Goal: Use online tool/utility: Utilize a website feature to perform a specific function

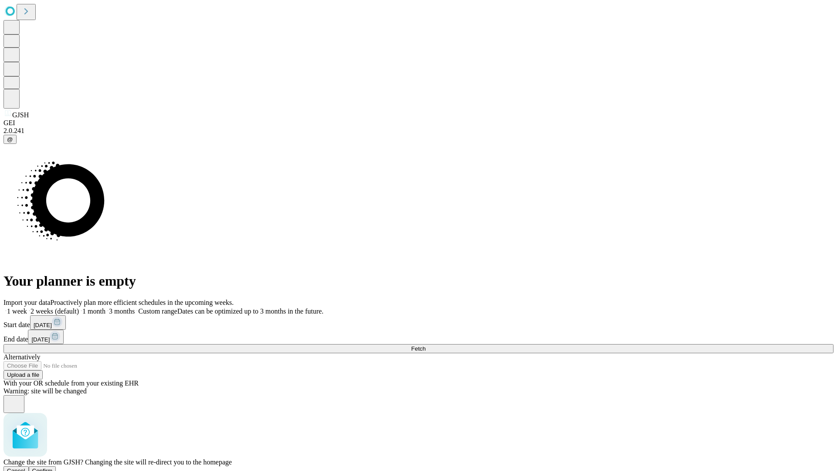
click at [53, 467] on span "Confirm" at bounding box center [42, 470] width 20 height 7
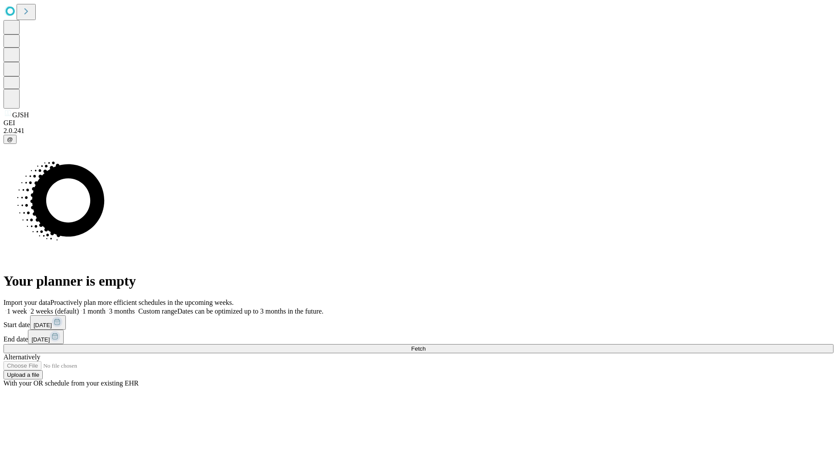
click at [106, 307] on label "1 month" at bounding box center [92, 310] width 27 height 7
click at [426, 345] on span "Fetch" at bounding box center [418, 348] width 14 height 7
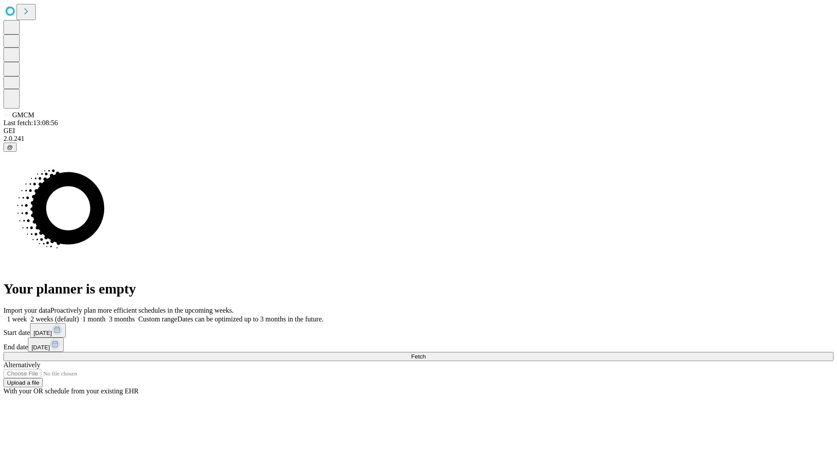
click at [106, 315] on label "1 month" at bounding box center [92, 318] width 27 height 7
click at [426, 353] on span "Fetch" at bounding box center [418, 356] width 14 height 7
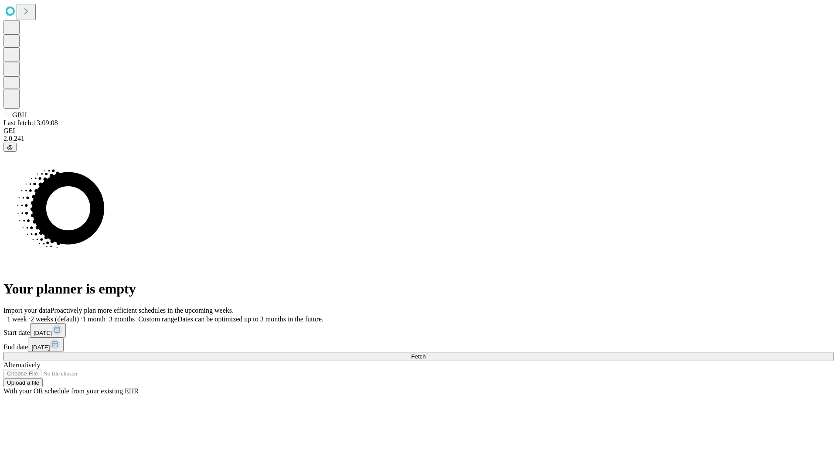
click at [106, 315] on label "1 month" at bounding box center [92, 318] width 27 height 7
click at [426, 353] on span "Fetch" at bounding box center [418, 356] width 14 height 7
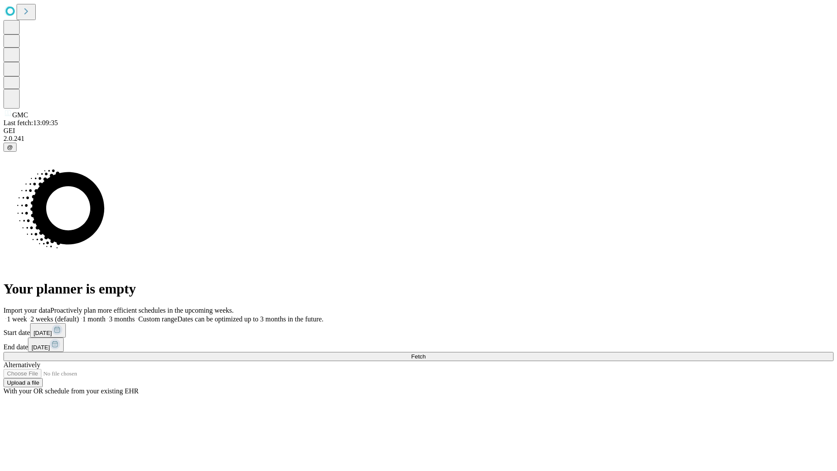
click at [426, 353] on span "Fetch" at bounding box center [418, 356] width 14 height 7
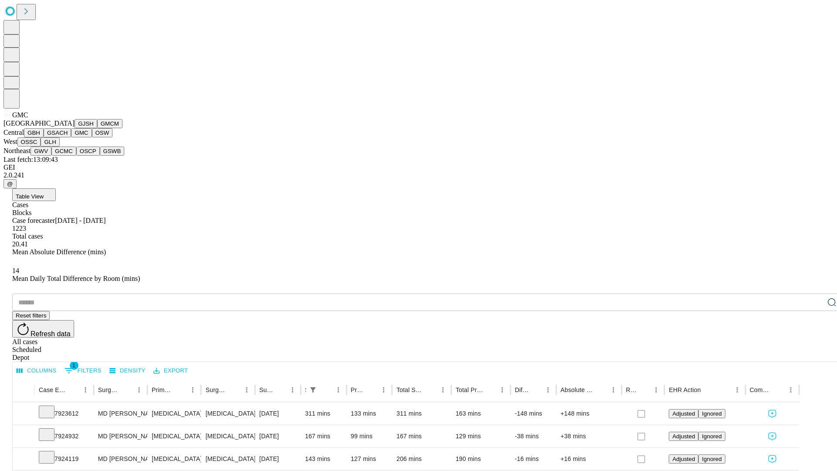
click at [92, 137] on button "OSW" at bounding box center [102, 132] width 21 height 9
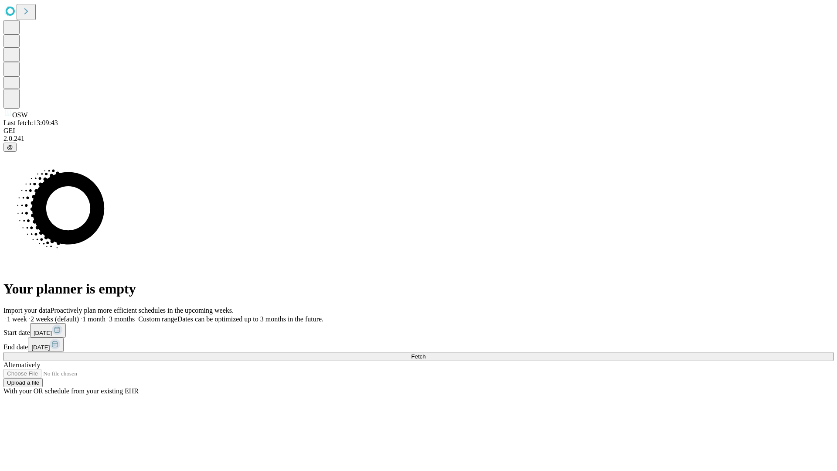
click at [106, 315] on label "1 month" at bounding box center [92, 318] width 27 height 7
click at [426, 353] on span "Fetch" at bounding box center [418, 356] width 14 height 7
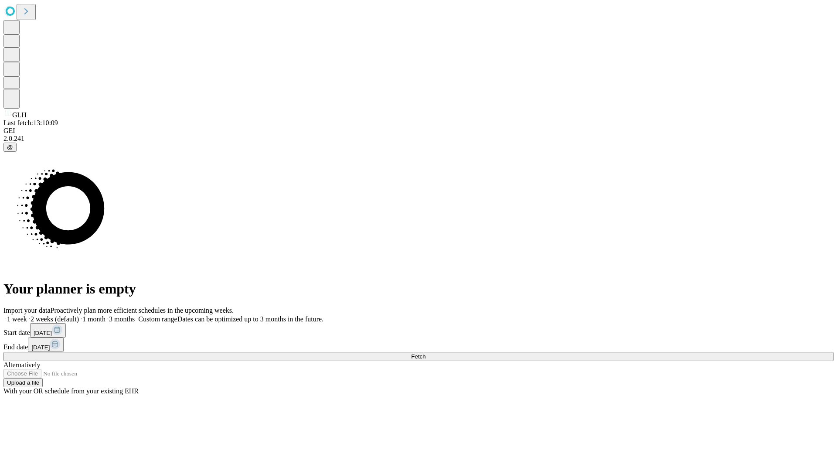
click at [106, 315] on label "1 month" at bounding box center [92, 318] width 27 height 7
click at [426, 353] on span "Fetch" at bounding box center [418, 356] width 14 height 7
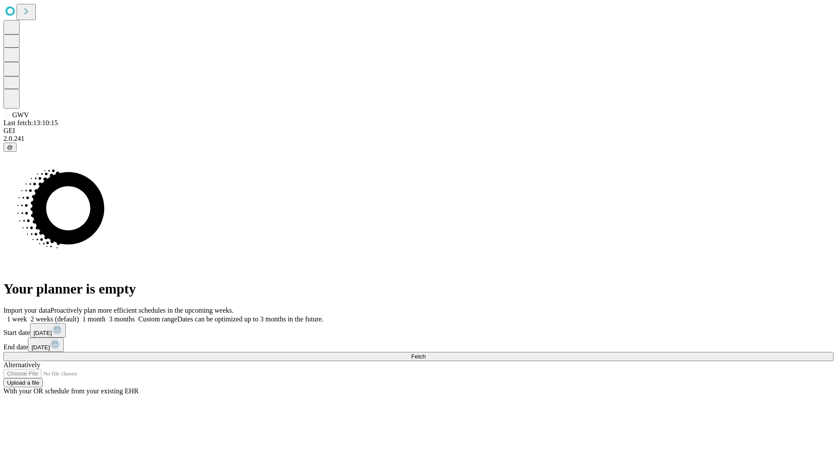
click at [106, 315] on label "1 month" at bounding box center [92, 318] width 27 height 7
click at [426, 353] on span "Fetch" at bounding box center [418, 356] width 14 height 7
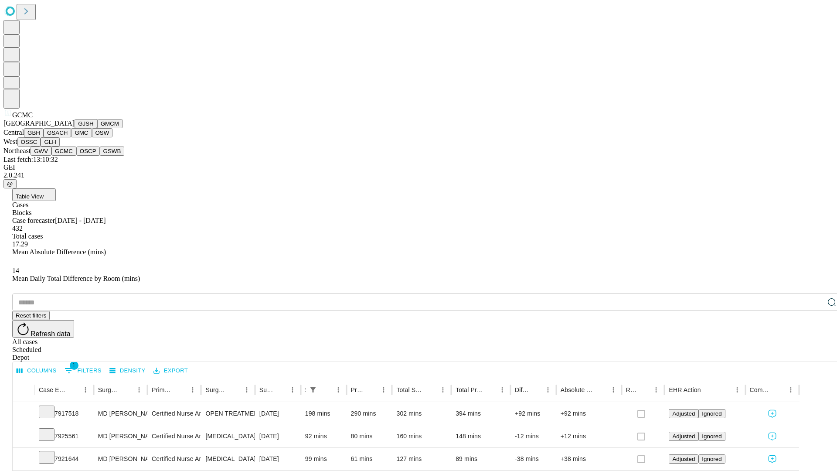
click at [76, 156] on button "OSCP" at bounding box center [88, 150] width 24 height 9
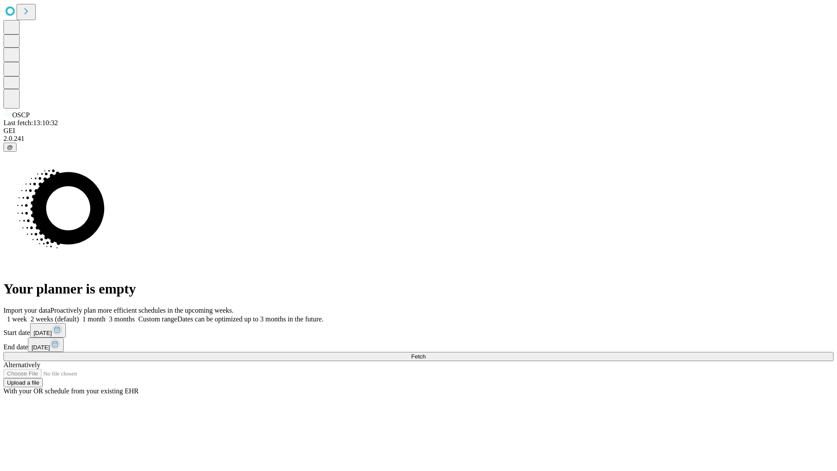
click at [106, 315] on label "1 month" at bounding box center [92, 318] width 27 height 7
click at [426, 353] on span "Fetch" at bounding box center [418, 356] width 14 height 7
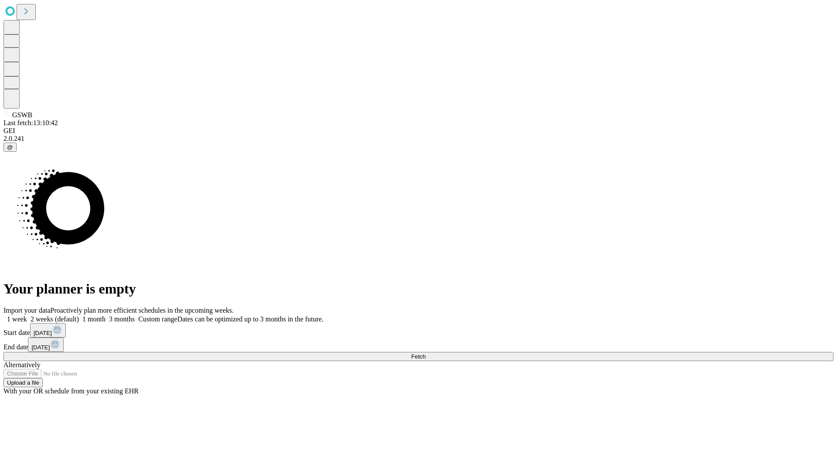
click at [106, 315] on label "1 month" at bounding box center [92, 318] width 27 height 7
click at [426, 353] on span "Fetch" at bounding box center [418, 356] width 14 height 7
